Goal: Go to known website: Go to known website

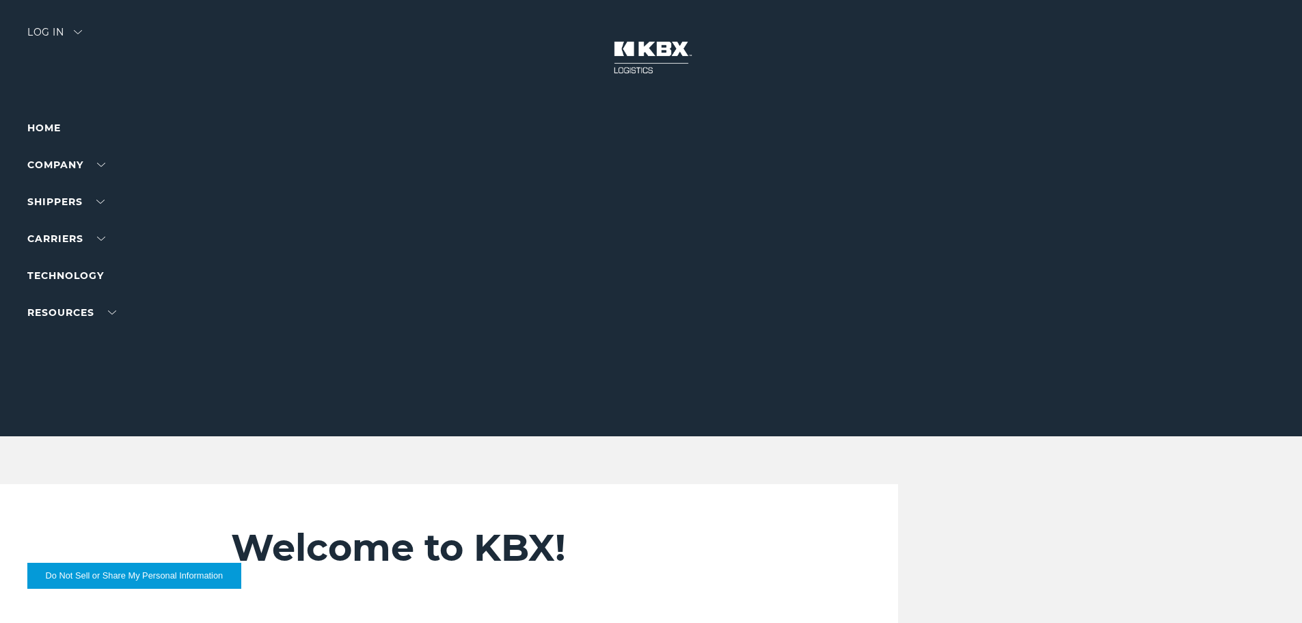
click at [66, 27] on div "Log in" at bounding box center [54, 37] width 55 height 20
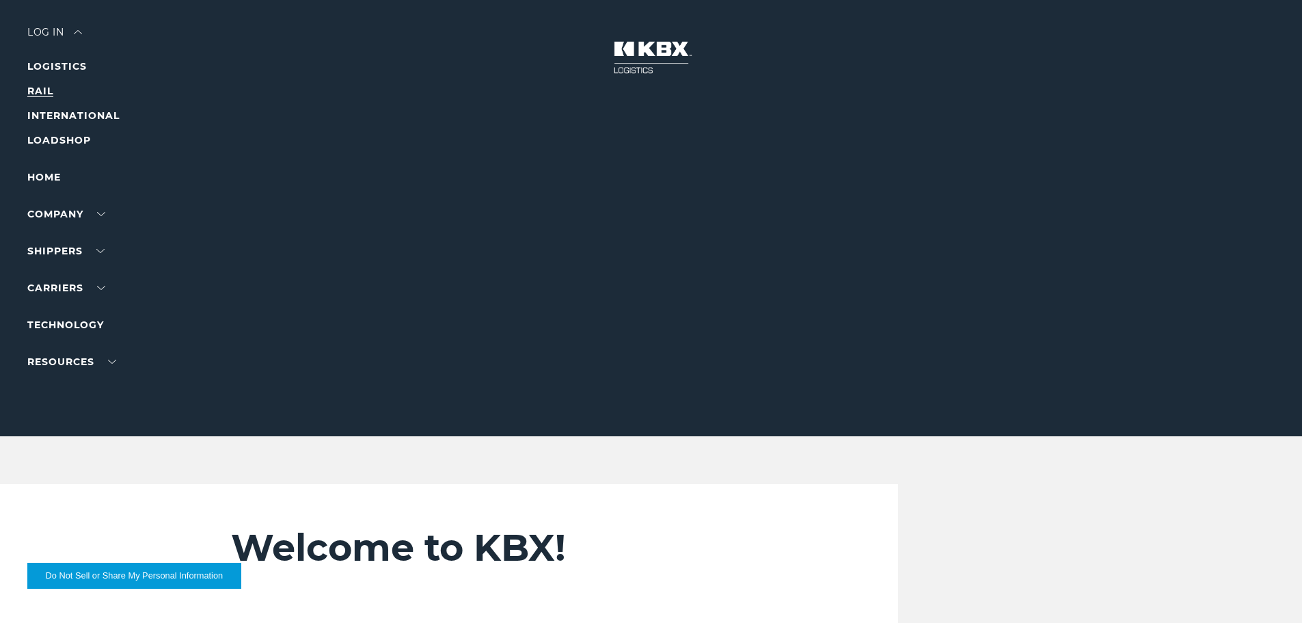
click at [38, 90] on link "RAIL" at bounding box center [40, 91] width 26 height 12
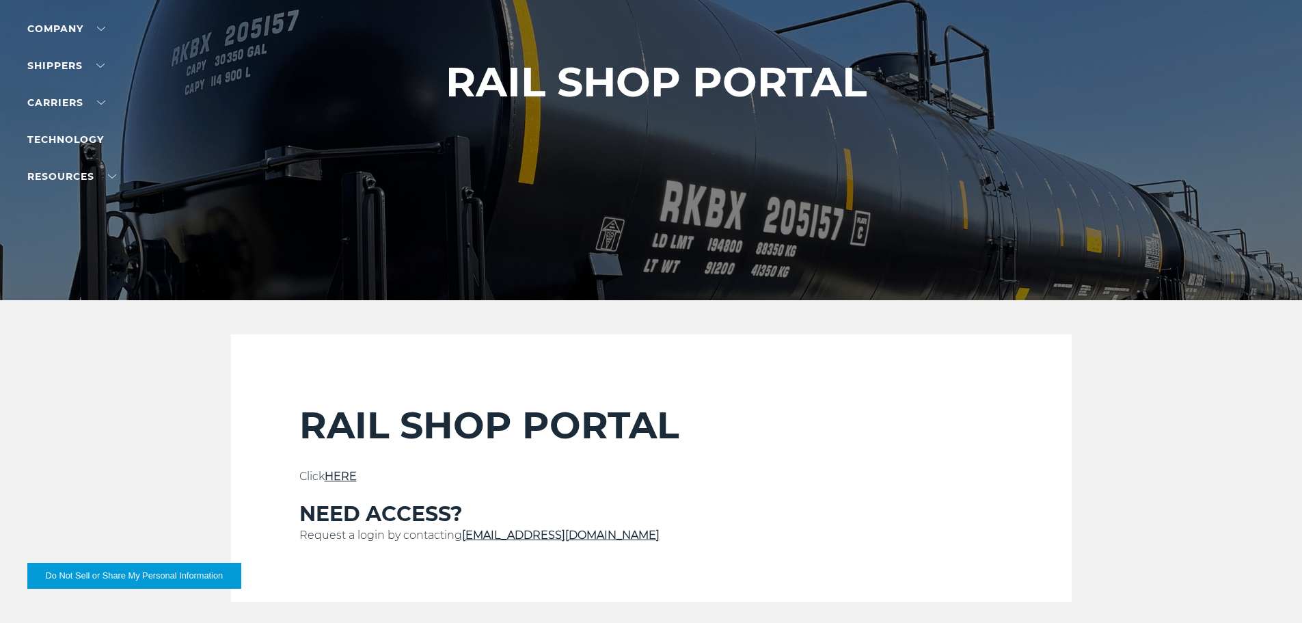
scroll to position [342, 0]
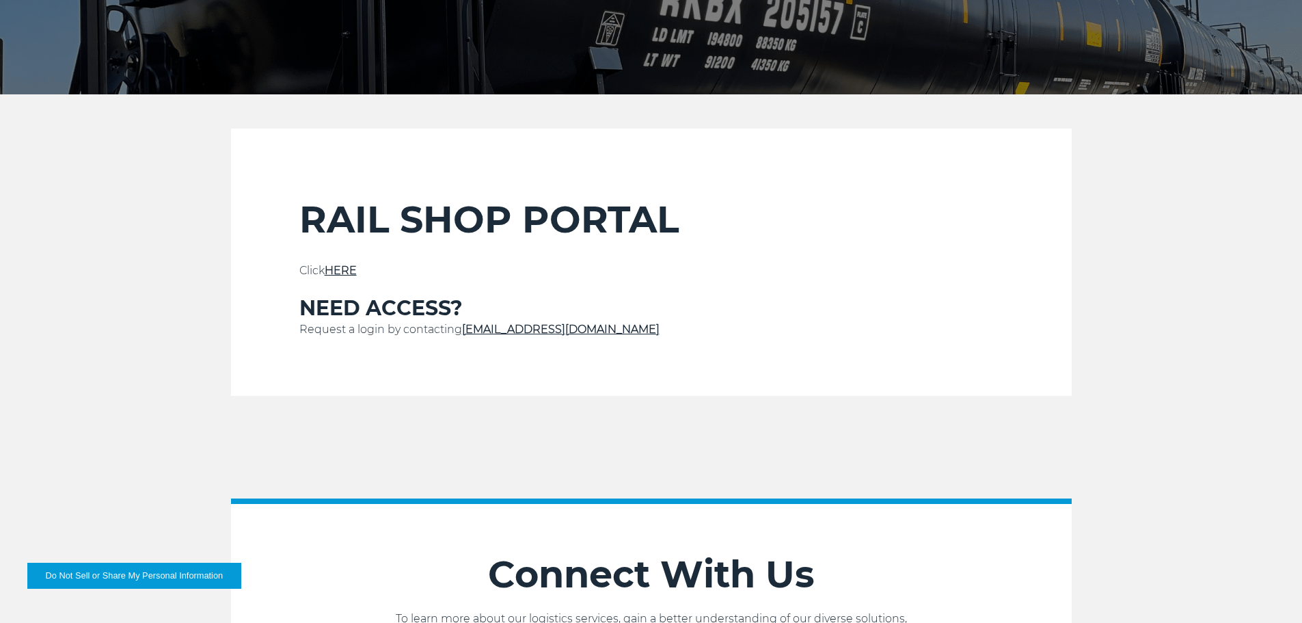
click at [340, 274] on link "HERE" at bounding box center [341, 270] width 32 height 13
